Goal: Information Seeking & Learning: Learn about a topic

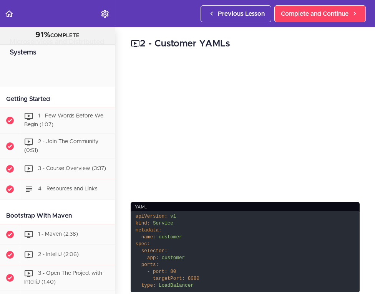
click at [366, 80] on div "2 - Customer YAMLs yaml apiVersion: v1 kind: Service metadata: name: customer s…" at bounding box center [245, 160] width 260 height 267
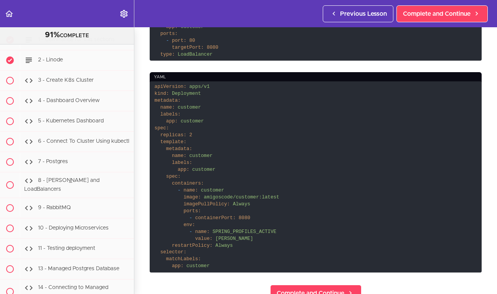
scroll to position [298, 0]
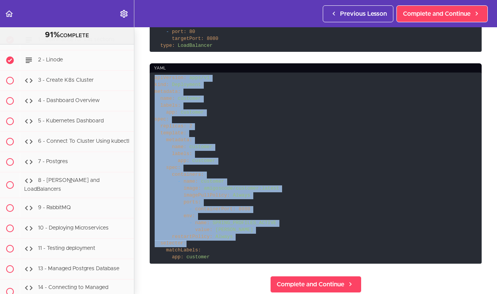
drag, startPoint x: 154, startPoint y: 78, endPoint x: 233, endPoint y: 241, distance: 180.8
click at [233, 241] on code "apiVersion: apps/v1 kind: Deployment metadata: name: customer labels: app: cust…" at bounding box center [316, 168] width 332 height 191
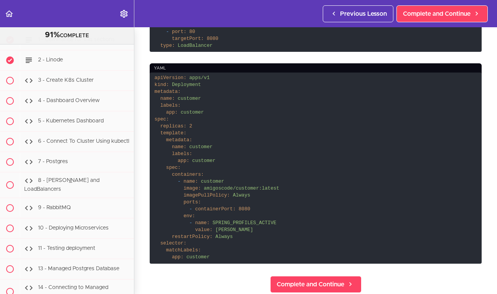
click at [230, 258] on code "apiVersion: apps/v1 kind: Deployment metadata: name: customer labels: app: cust…" at bounding box center [316, 168] width 332 height 191
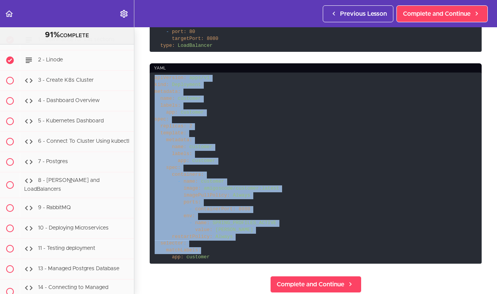
drag, startPoint x: 154, startPoint y: 78, endPoint x: 244, endPoint y: 249, distance: 193.2
click at [244, 249] on code "apiVersion: apps/v1 kind: Deployment metadata: name: customer labels: app: cust…" at bounding box center [316, 168] width 332 height 191
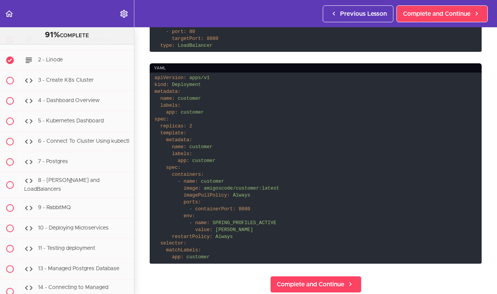
click at [234, 257] on code "apiVersion: apps/v1 kind: Deployment metadata: name: customer labels: app: cust…" at bounding box center [316, 168] width 332 height 191
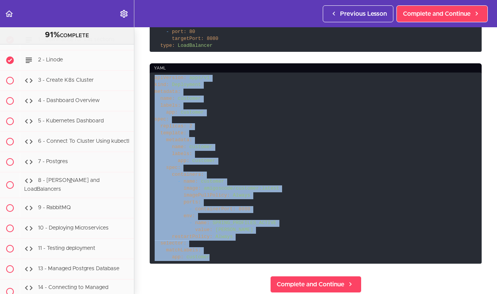
drag, startPoint x: 213, startPoint y: 257, endPoint x: 152, endPoint y: 81, distance: 186.0
click at [152, 81] on code "apiVersion: apps/v1 kind: Deployment metadata: name: customer labels: app: cust…" at bounding box center [316, 168] width 332 height 191
copy code "apiVersion: apps/v1 kind: Deployment metadata: name: customer labels: app: cust…"
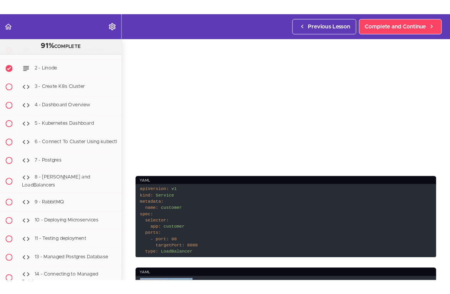
scroll to position [0, 0]
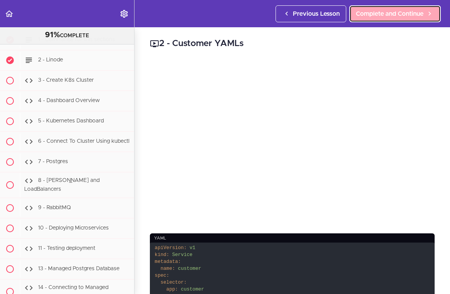
click at [372, 15] on span "Complete and Continue" at bounding box center [390, 13] width 68 height 9
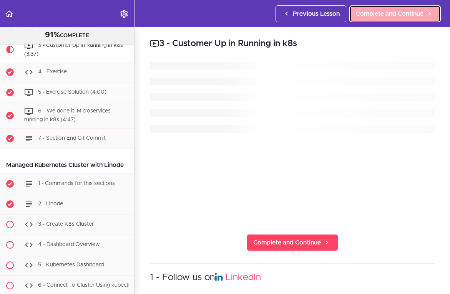
scroll to position [3121, 0]
